Goal: Task Accomplishment & Management: Complete application form

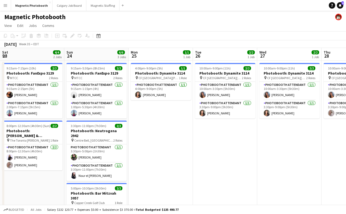
scroll to position [0, 214]
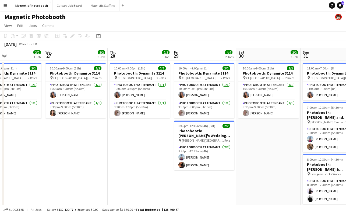
click at [97, 12] on div "Magnetic Photobooth" at bounding box center [173, 16] width 346 height 10
click at [98, 8] on button "Magnetic Staffing Close" at bounding box center [102, 5] width 33 height 11
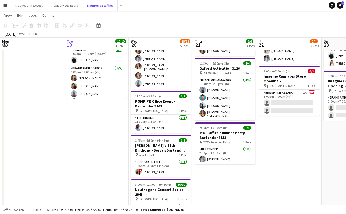
scroll to position [43, 0]
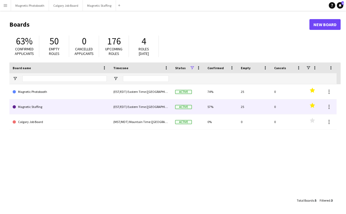
click at [46, 108] on link "Magnetic Staffing" at bounding box center [60, 106] width 94 height 15
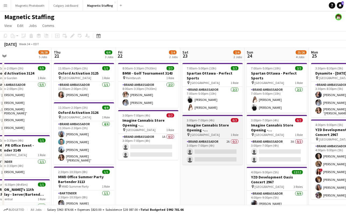
scroll to position [0, 186]
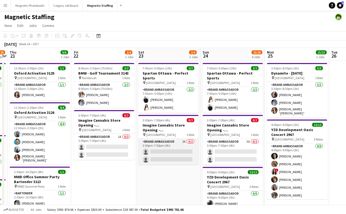
click at [166, 148] on app-card-role "Brand Ambassador 2A 0/2 3:00pm-7:00pm (4h) single-neutral-actions single-neutra…" at bounding box center [168, 152] width 60 height 26
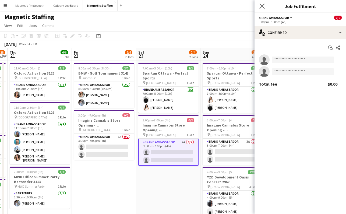
click at [265, 4] on app-icon "Close pop-in" at bounding box center [263, 6] width 8 height 8
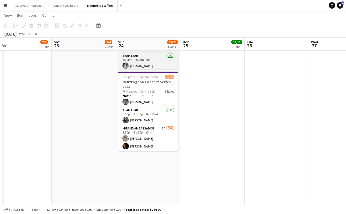
scroll to position [54, 0]
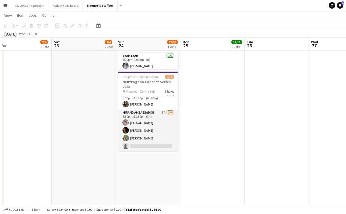
click at [147, 146] on app-card-role "Brand Ambassador 5A [DATE] 8:30pm-11:30pm (3h) [PERSON_NAME] [PERSON_NAME] [PER…" at bounding box center [148, 131] width 60 height 42
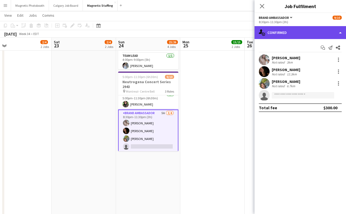
click at [274, 37] on div "single-neutral-actions-check-2 Confirmed" at bounding box center [301, 32] width 92 height 13
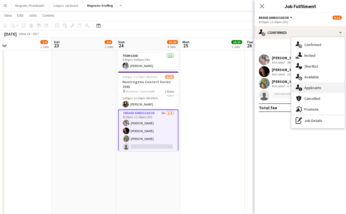
click at [312, 88] on div "single-neutral-actions-information Applicants" at bounding box center [318, 87] width 53 height 11
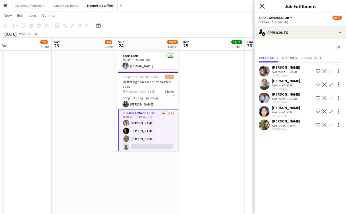
click at [263, 5] on icon at bounding box center [262, 6] width 5 height 5
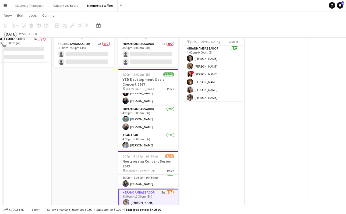
scroll to position [0, 0]
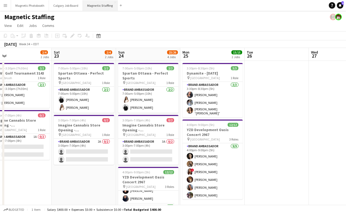
click at [98, 4] on button "Magnetic Staffing Close" at bounding box center [100, 5] width 35 height 11
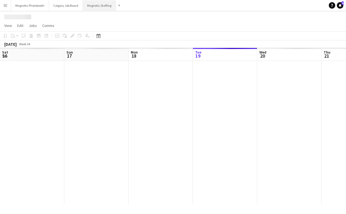
scroll to position [0, 129]
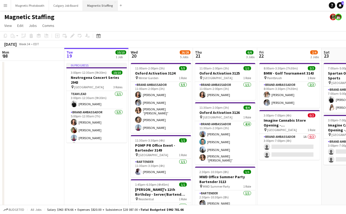
click at [103, 9] on button "Magnetic Staffing Close" at bounding box center [100, 5] width 35 height 11
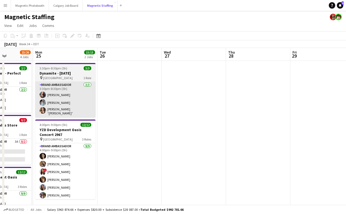
scroll to position [0, 134]
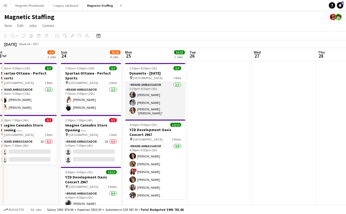
click at [134, 94] on app-user-avatar at bounding box center [133, 95] width 6 height 6
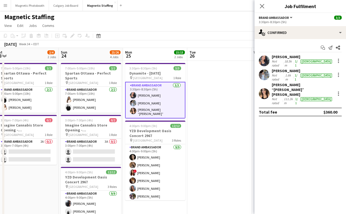
click at [292, 59] on div "[PERSON_NAME]" at bounding box center [302, 56] width 61 height 5
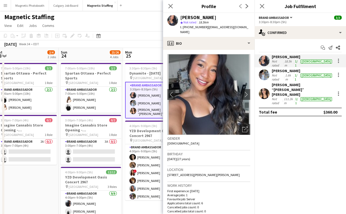
click at [280, 75] on div "Not rated" at bounding box center [278, 77] width 12 height 8
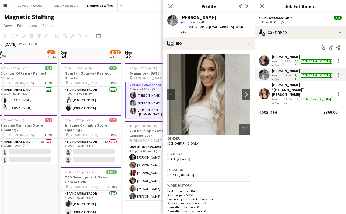
click at [283, 97] on div "Not rated" at bounding box center [277, 101] width 11 height 8
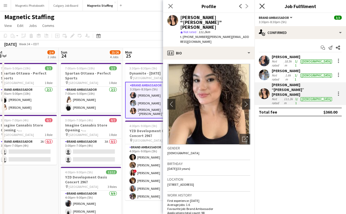
click at [263, 6] on icon at bounding box center [262, 6] width 5 height 5
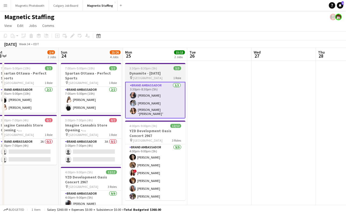
click at [160, 73] on h3 "Dynamite - [DATE]" at bounding box center [155, 73] width 60 height 5
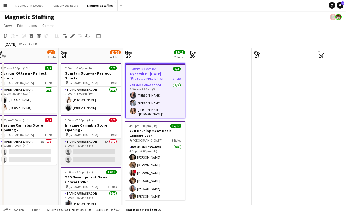
click at [80, 154] on app-card-role "Brand Ambassador 3A 0/2 3:00pm-7:00pm (4h) single-neutral-actions single-neutra…" at bounding box center [91, 152] width 60 height 26
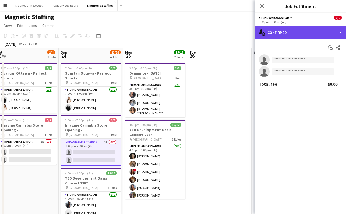
click at [312, 31] on div "single-neutral-actions-check-2 Confirmed" at bounding box center [301, 32] width 92 height 13
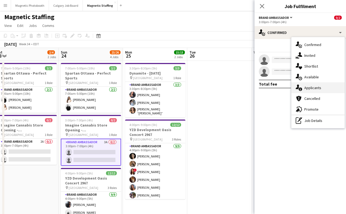
click at [310, 92] on div "single-neutral-actions-information Applicants" at bounding box center [318, 87] width 53 height 11
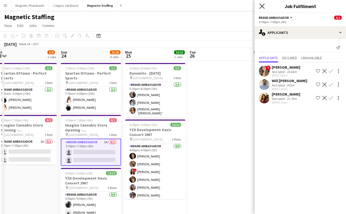
click at [265, 5] on icon "Close pop-in" at bounding box center [262, 6] width 5 height 5
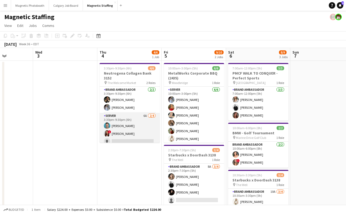
scroll to position [12, 0]
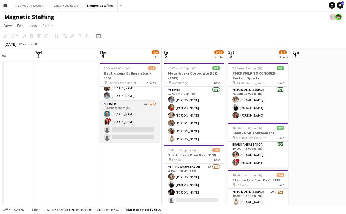
click at [120, 136] on app-card-role "Server 6A [DATE] 3:30pm-9:30pm (6h) [PERSON_NAME] ! [PERSON_NAME] single-neutra…" at bounding box center [130, 122] width 60 height 42
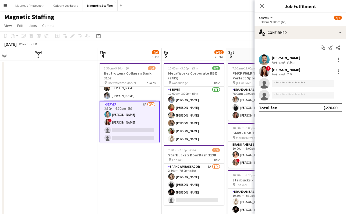
click at [300, 25] on app-options-switcher "Server All roles Server [DATE] 3:30pm-9:30pm (6h)" at bounding box center [301, 19] width 92 height 13
click at [287, 40] on div "Start chat Send notification Share [PERSON_NAME] Not rated 8.8km ! [PERSON_NAME…" at bounding box center [301, 77] width 92 height 77
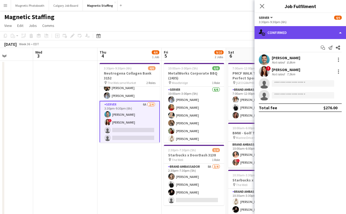
click at [289, 31] on div "single-neutral-actions-check-2 Confirmed" at bounding box center [301, 32] width 92 height 13
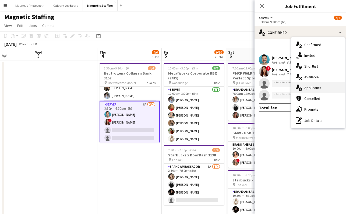
click at [313, 88] on div "single-neutral-actions-information Applicants" at bounding box center [318, 87] width 53 height 11
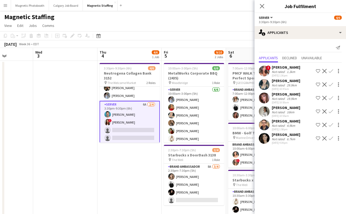
click at [286, 110] on div "[PERSON_NAME]" at bounding box center [286, 107] width 29 height 5
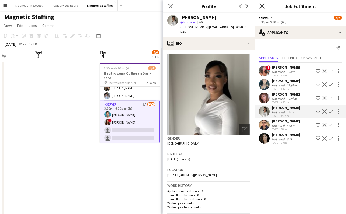
click at [265, 7] on app-icon "Close pop-in" at bounding box center [263, 6] width 8 height 8
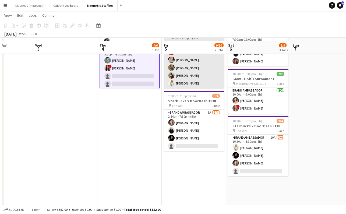
scroll to position [59, 0]
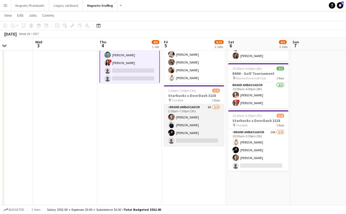
click at [186, 138] on app-card-role "Brand Ambassador 8A [DATE] 2:30pm-7:30pm (5h) [PERSON_NAME] [PERSON_NAME] [PERS…" at bounding box center [194, 125] width 60 height 42
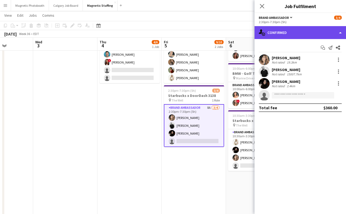
click at [279, 34] on div "single-neutral-actions-check-2 Confirmed" at bounding box center [301, 32] width 92 height 13
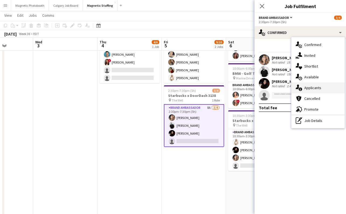
click at [315, 82] on div "single-neutral-actions-information Applicants" at bounding box center [318, 87] width 53 height 11
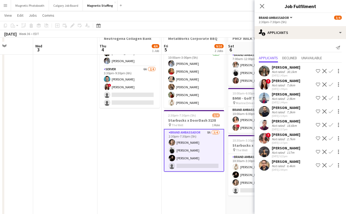
scroll to position [38, 0]
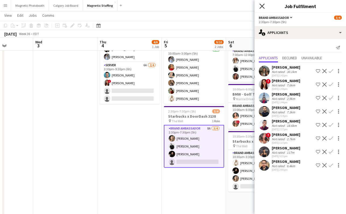
click at [262, 5] on icon at bounding box center [262, 6] width 5 height 5
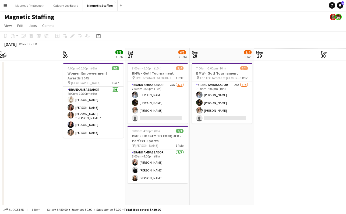
scroll to position [0, 237]
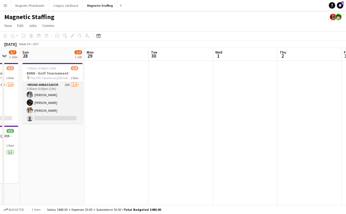
click at [51, 116] on app-card-role "Brand Ambassador 23A [DATE] 7:00am-5:00pm (10h) [PERSON_NAME] [PERSON_NAME] [PE…" at bounding box center [52, 103] width 60 height 42
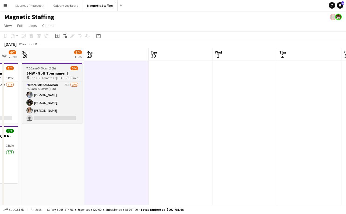
click at [57, 78] on span "The TPC Toronto at [GEOGRAPHIC_DATA]" at bounding box center [50, 78] width 40 height 4
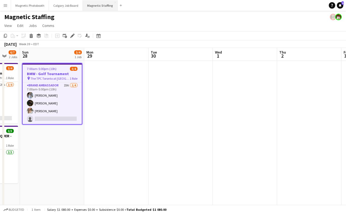
click at [106, 4] on button "Magnetic Staffing Close" at bounding box center [100, 5] width 35 height 11
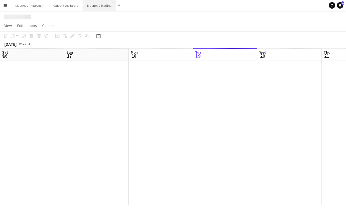
scroll to position [0, 129]
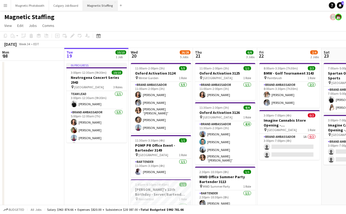
click at [97, 5] on button "Magnetic Staffing Close" at bounding box center [100, 5] width 35 height 11
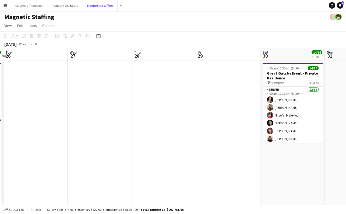
scroll to position [0, 191]
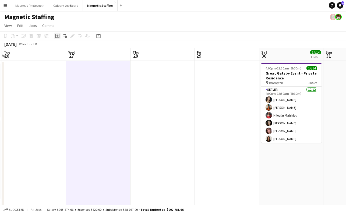
click at [58, 34] on icon at bounding box center [57, 36] width 4 height 4
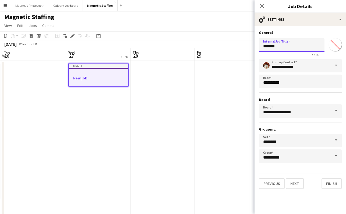
drag, startPoint x: 278, startPoint y: 47, endPoint x: 222, endPoint y: 47, distance: 56.0
click at [222, 47] on body "Menu Boards Boards Boards All jobs Status Workforce Workforce My Workforce Recr…" at bounding box center [173, 217] width 346 height 435
type input "**********"
click at [293, 186] on button "Next" at bounding box center [295, 183] width 18 height 11
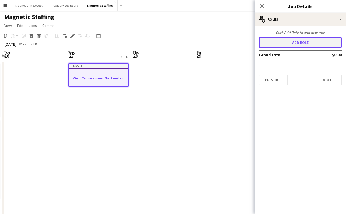
click at [279, 42] on button "Add role" at bounding box center [300, 42] width 83 height 11
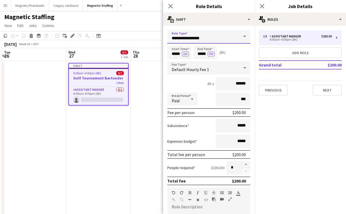
drag, startPoint x: 208, startPoint y: 35, endPoint x: 136, endPoint y: 34, distance: 72.5
click at [136, 34] on body "Menu Boards Boards Boards All jobs Status Workforce Workforce My Workforce Recr…" at bounding box center [173, 217] width 346 height 435
drag, startPoint x: 220, startPoint y: 40, endPoint x: 162, endPoint y: 39, distance: 57.4
click at [162, 39] on body "Menu Boards Boards Boards All jobs Status Workforce Workforce My Workforce Recr…" at bounding box center [173, 217] width 346 height 435
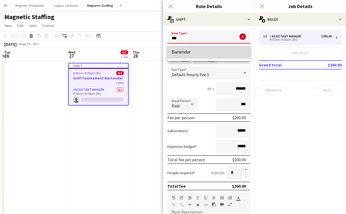
click at [201, 55] on mat-option "Bartender" at bounding box center [209, 52] width 83 height 13
type input "*********"
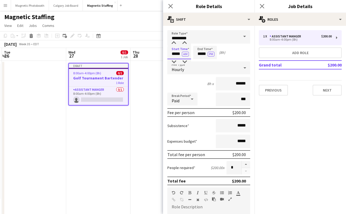
click at [175, 54] on input "*****" at bounding box center [180, 52] width 24 height 13
type input "*****"
click at [187, 56] on button "AM" at bounding box center [185, 54] width 7 height 5
click at [201, 53] on input "*****" at bounding box center [205, 52] width 24 height 13
type input "*****"
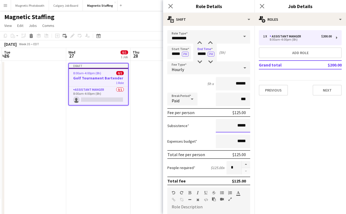
click at [241, 126] on input "*****" at bounding box center [233, 125] width 34 height 13
type input "**"
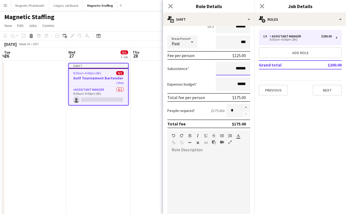
scroll to position [61, 0]
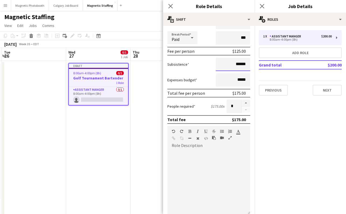
type input "******"
click at [201, 167] on div at bounding box center [209, 182] width 83 height 65
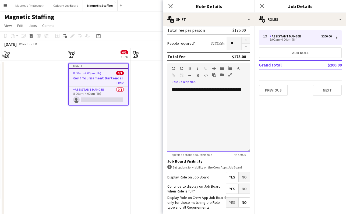
scroll to position [151, 0]
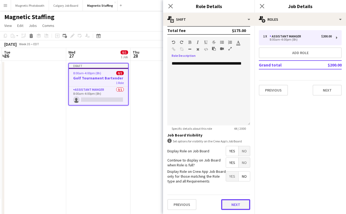
click at [227, 201] on button "Next" at bounding box center [235, 204] width 29 height 11
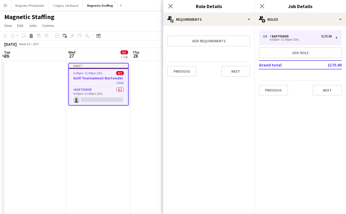
scroll to position [0, 0]
click at [322, 91] on button "Next" at bounding box center [327, 90] width 29 height 11
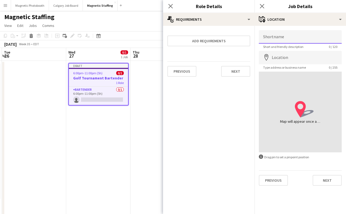
click at [284, 37] on input "Shortname" at bounding box center [300, 36] width 83 height 13
type input "**********"
click at [282, 59] on input "Location" at bounding box center [300, 57] width 83 height 13
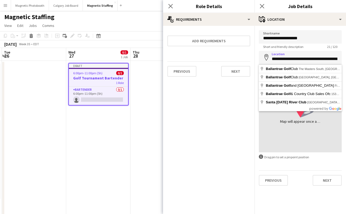
type input "**********"
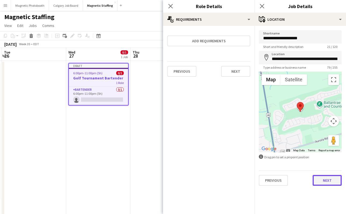
click at [320, 180] on button "Next" at bounding box center [327, 180] width 29 height 11
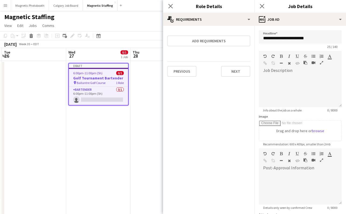
scroll to position [52, 0]
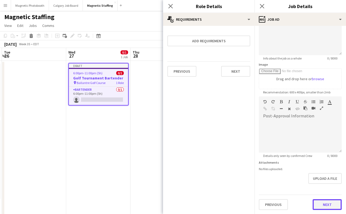
click at [323, 200] on button "Next" at bounding box center [327, 204] width 29 height 11
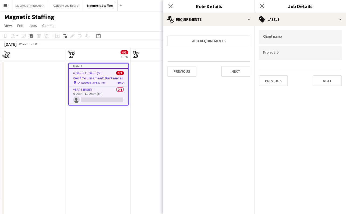
scroll to position [0, 0]
click at [324, 79] on button "Next" at bounding box center [327, 80] width 29 height 11
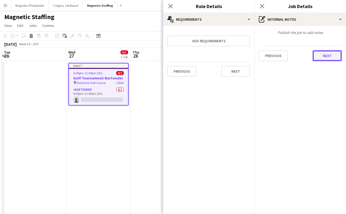
click at [322, 61] on button "Next" at bounding box center [327, 55] width 29 height 11
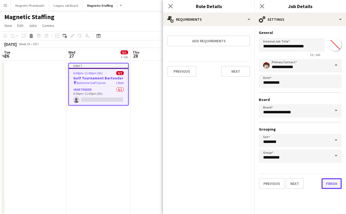
click at [328, 184] on button "Finish" at bounding box center [332, 183] width 20 height 11
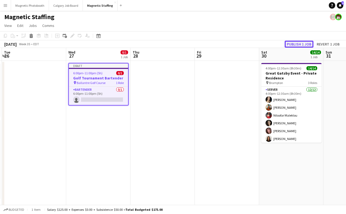
click at [294, 42] on button "Publish 1 job" at bounding box center [299, 44] width 29 height 7
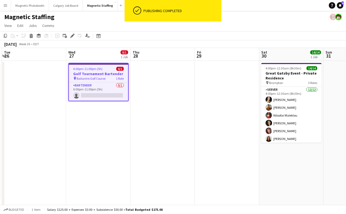
click at [93, 70] on span "6:00pm-11:00pm (5h)" at bounding box center [87, 69] width 29 height 4
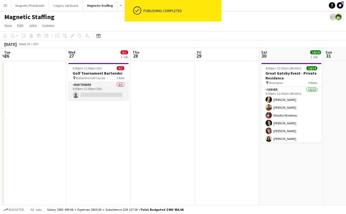
click at [88, 83] on app-card-role "Bartender 0/1 6:00pm-11:00pm (5h) single-neutral-actions" at bounding box center [98, 91] width 60 height 18
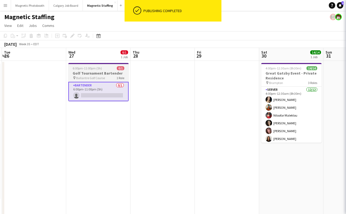
click at [88, 69] on span "6:00pm-11:00pm (5h)" at bounding box center [87, 68] width 29 height 4
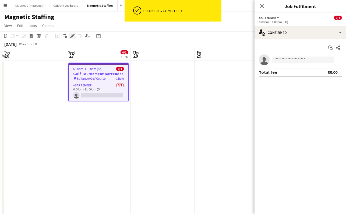
click at [72, 37] on icon "Edit" at bounding box center [72, 36] width 4 height 4
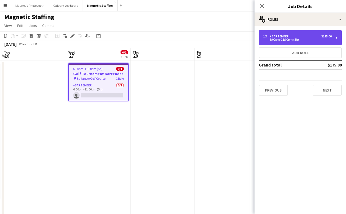
click at [299, 37] on div "1 x Bartender $175.00" at bounding box center [297, 36] width 69 height 4
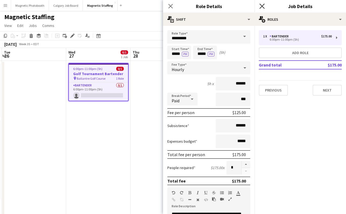
click at [263, 5] on icon at bounding box center [262, 6] width 5 height 5
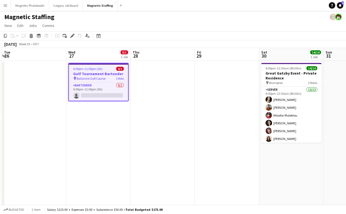
click at [86, 82] on app-job-card "6:00pm-11:00pm (5h) 0/1 Golf Tournament Bartender pin Ballantre Golf Course 1 R…" at bounding box center [98, 82] width 60 height 38
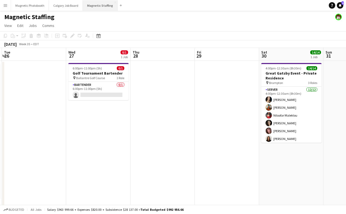
click at [100, 5] on button "Magnetic Staffing Close" at bounding box center [100, 5] width 35 height 11
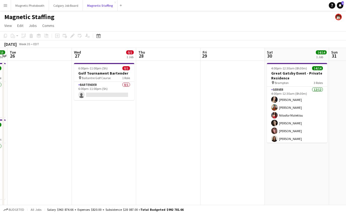
scroll to position [0, 112]
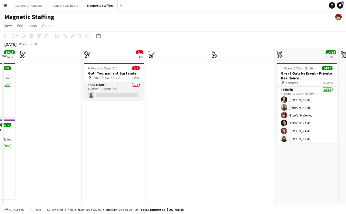
click at [106, 98] on app-card-role "Bartender 0/1 6:00pm-11:00pm (5h) single-neutral-actions" at bounding box center [114, 91] width 60 height 18
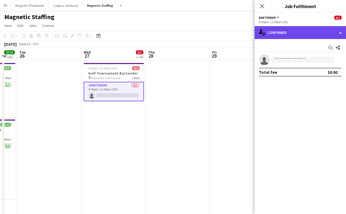
click at [300, 34] on div "single-neutral-actions-check-2 Confirmed" at bounding box center [301, 32] width 92 height 13
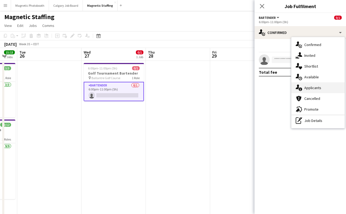
click at [326, 92] on div "single-neutral-actions-information Applicants" at bounding box center [318, 87] width 53 height 11
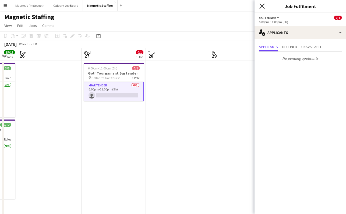
click at [260, 5] on icon "Close pop-in" at bounding box center [262, 6] width 5 height 5
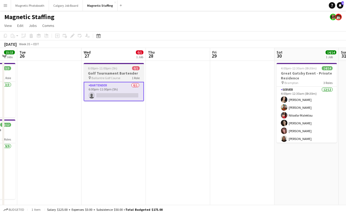
click at [131, 69] on div "6:00pm-11:00pm (5h) 0/1" at bounding box center [114, 68] width 60 height 4
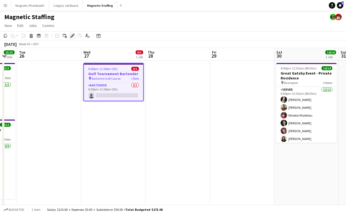
click at [73, 36] on icon at bounding box center [72, 35] width 3 height 3
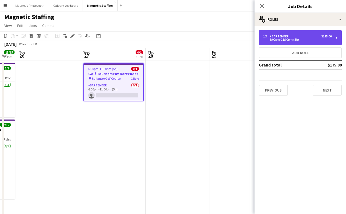
click at [283, 39] on div "6:00pm-11:00pm (5h)" at bounding box center [297, 39] width 69 height 3
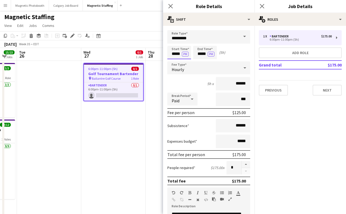
click at [177, 53] on input "*****" at bounding box center [180, 52] width 24 height 13
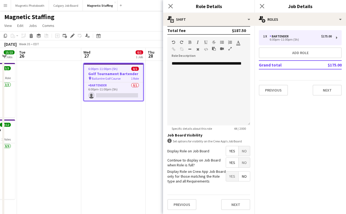
scroll to position [0, 0]
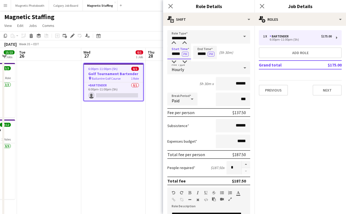
type input "*****"
click at [240, 126] on input "******" at bounding box center [233, 125] width 34 height 13
type input "**"
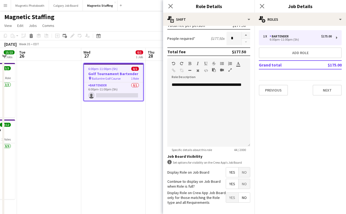
scroll to position [151, 0]
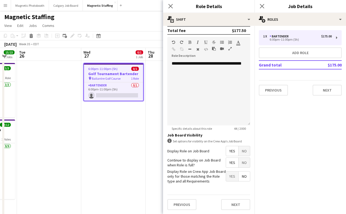
type input "******"
click at [235, 199] on div "Previous Next" at bounding box center [209, 205] width 83 height 20
click at [235, 207] on button "Next" at bounding box center [235, 204] width 29 height 11
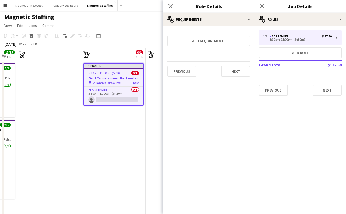
scroll to position [0, 0]
click at [261, 7] on icon at bounding box center [262, 6] width 5 height 5
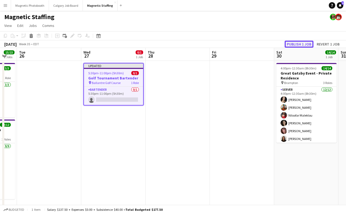
click at [296, 46] on button "Publish 1 job" at bounding box center [299, 44] width 29 height 7
